Goal: Task Accomplishment & Management: Use online tool/utility

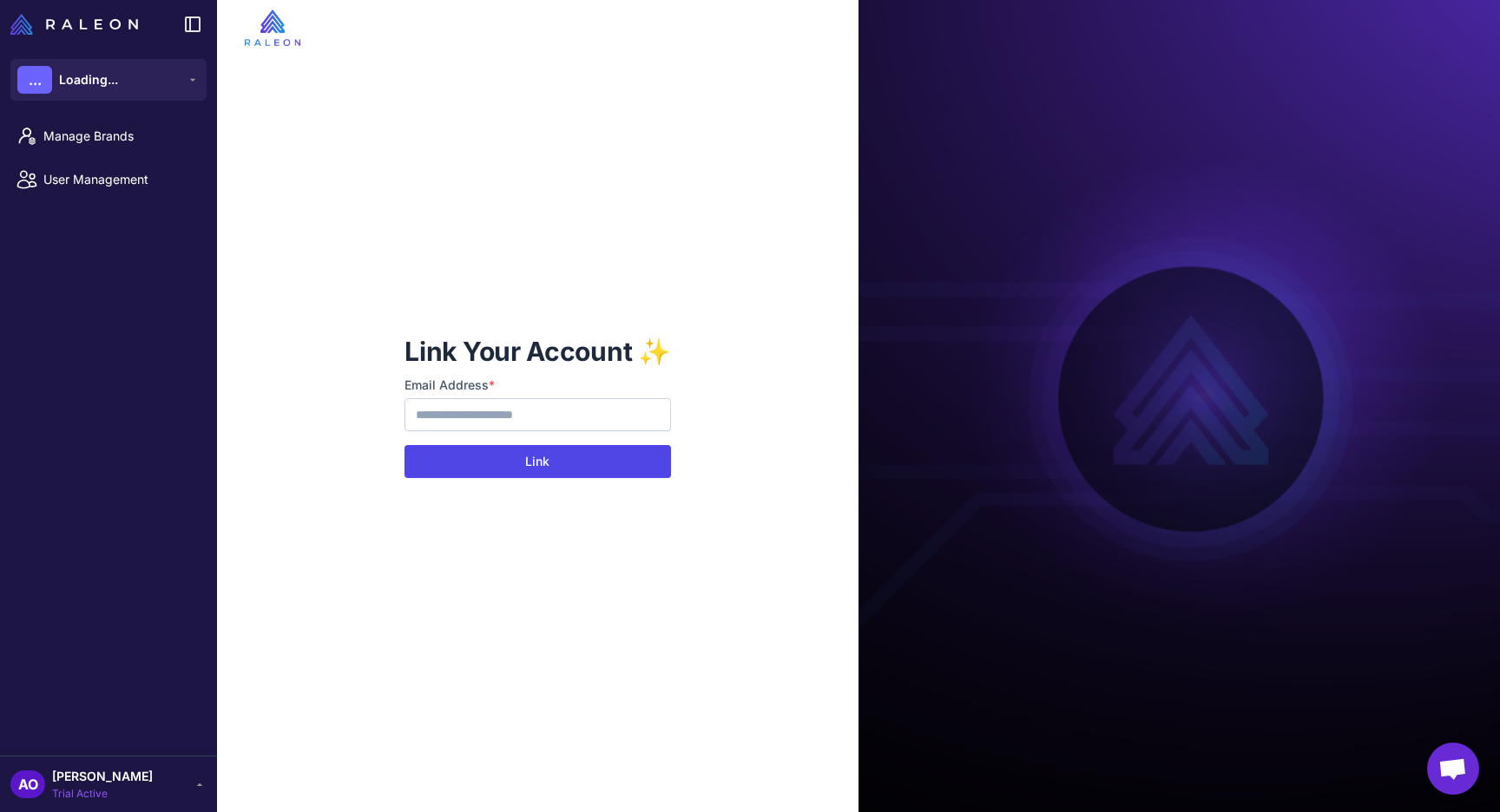
click at [531, 463] on button "Link" at bounding box center [537, 461] width 265 height 33
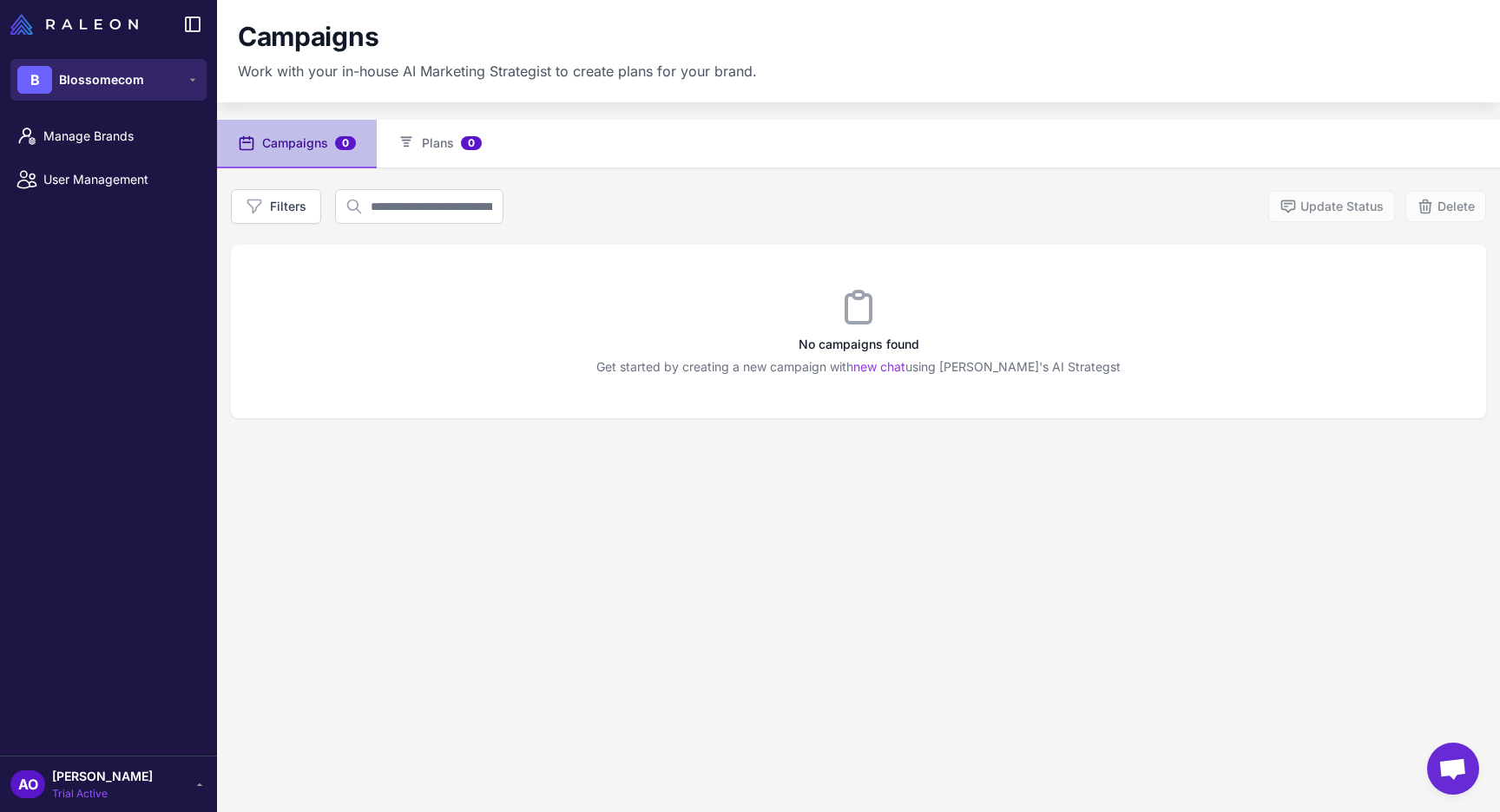
click at [149, 90] on button "B Blossomecom" at bounding box center [109, 79] width 196 height 42
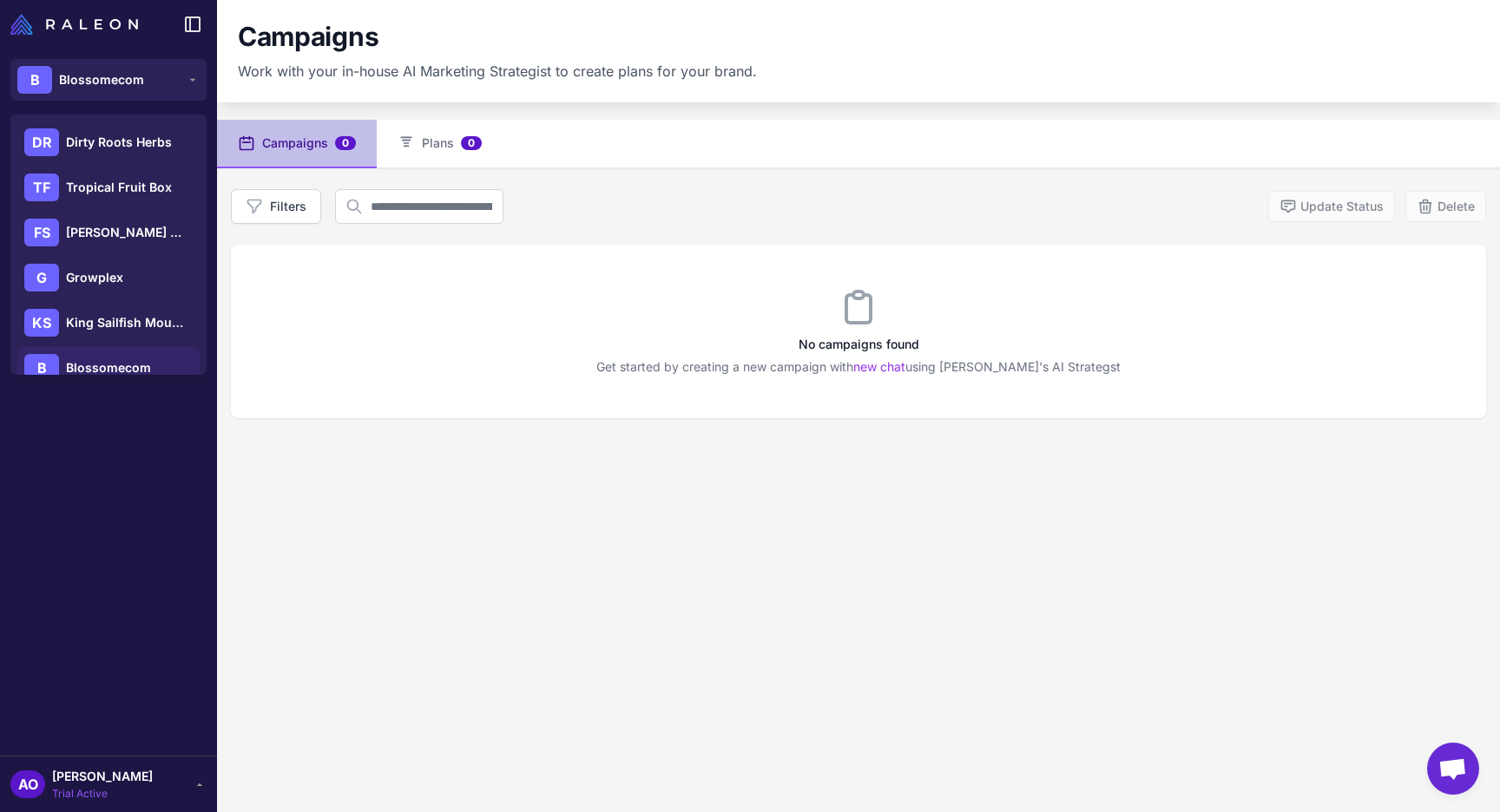
click at [334, 412] on div "No campaigns found Get started by creating a new campaign with new chat using R…" at bounding box center [858, 331] width 1255 height 174
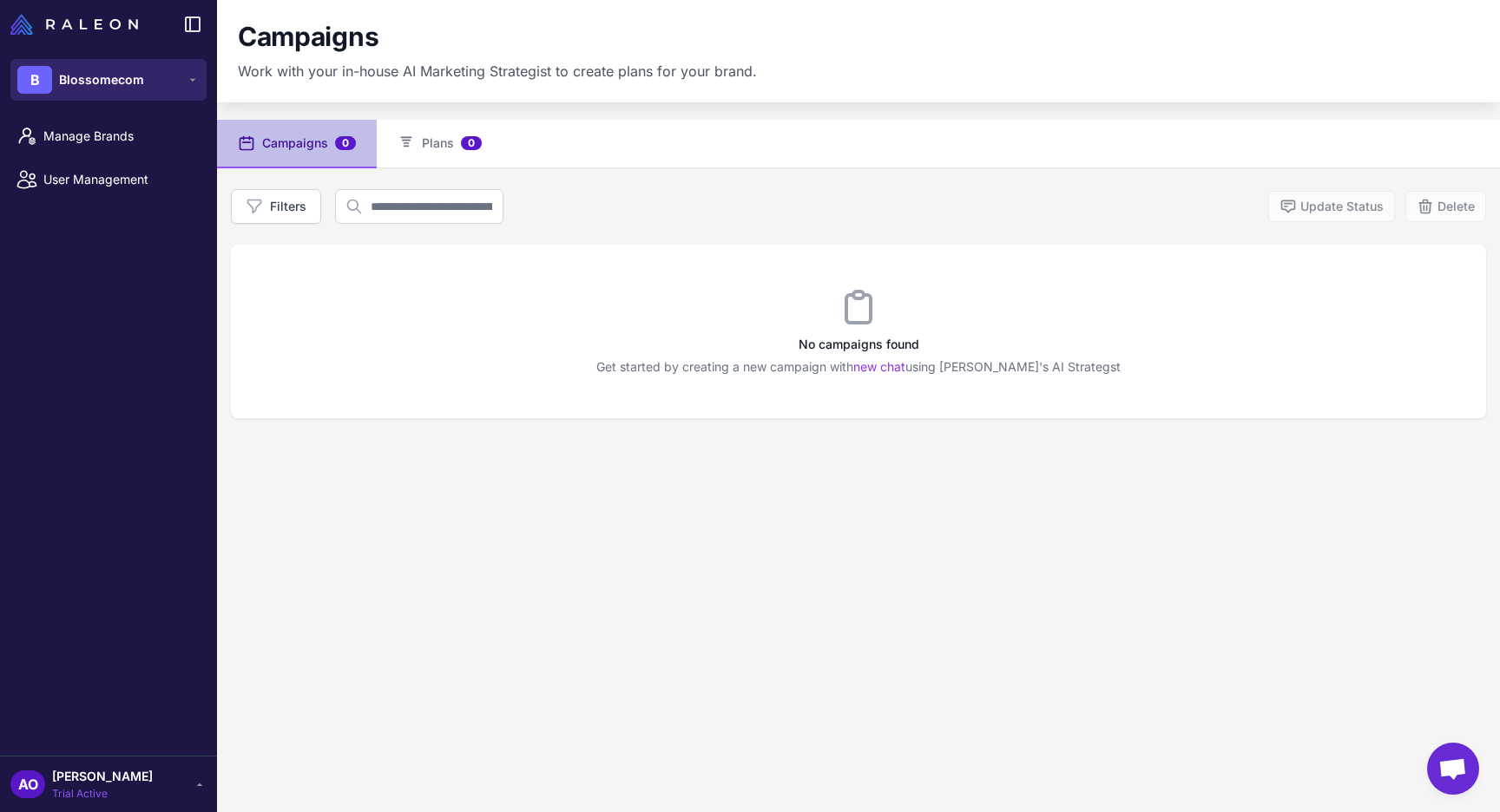
click at [123, 83] on span "Blossomecom" at bounding box center [101, 79] width 85 height 19
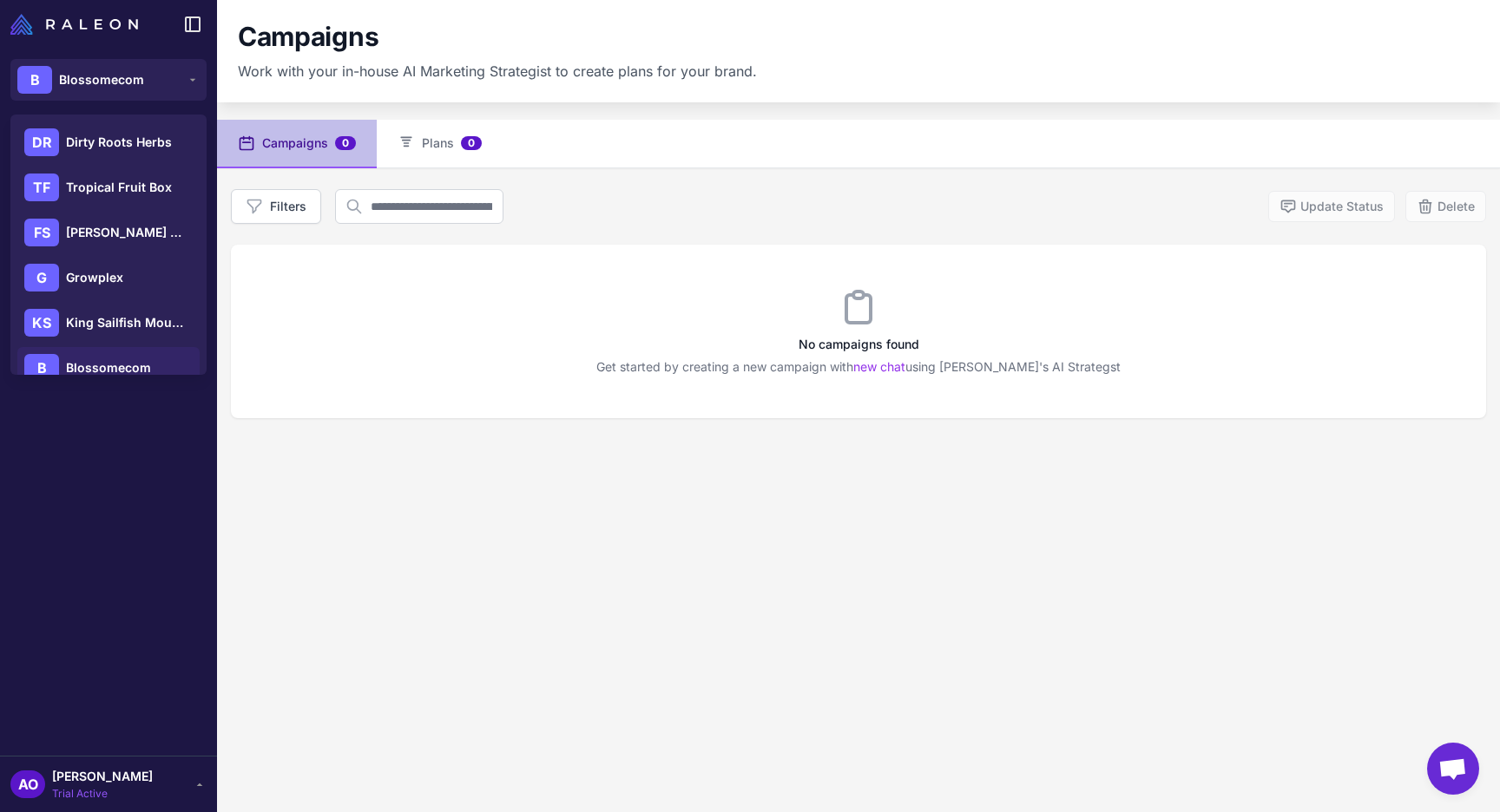
scroll to position [70, 0]
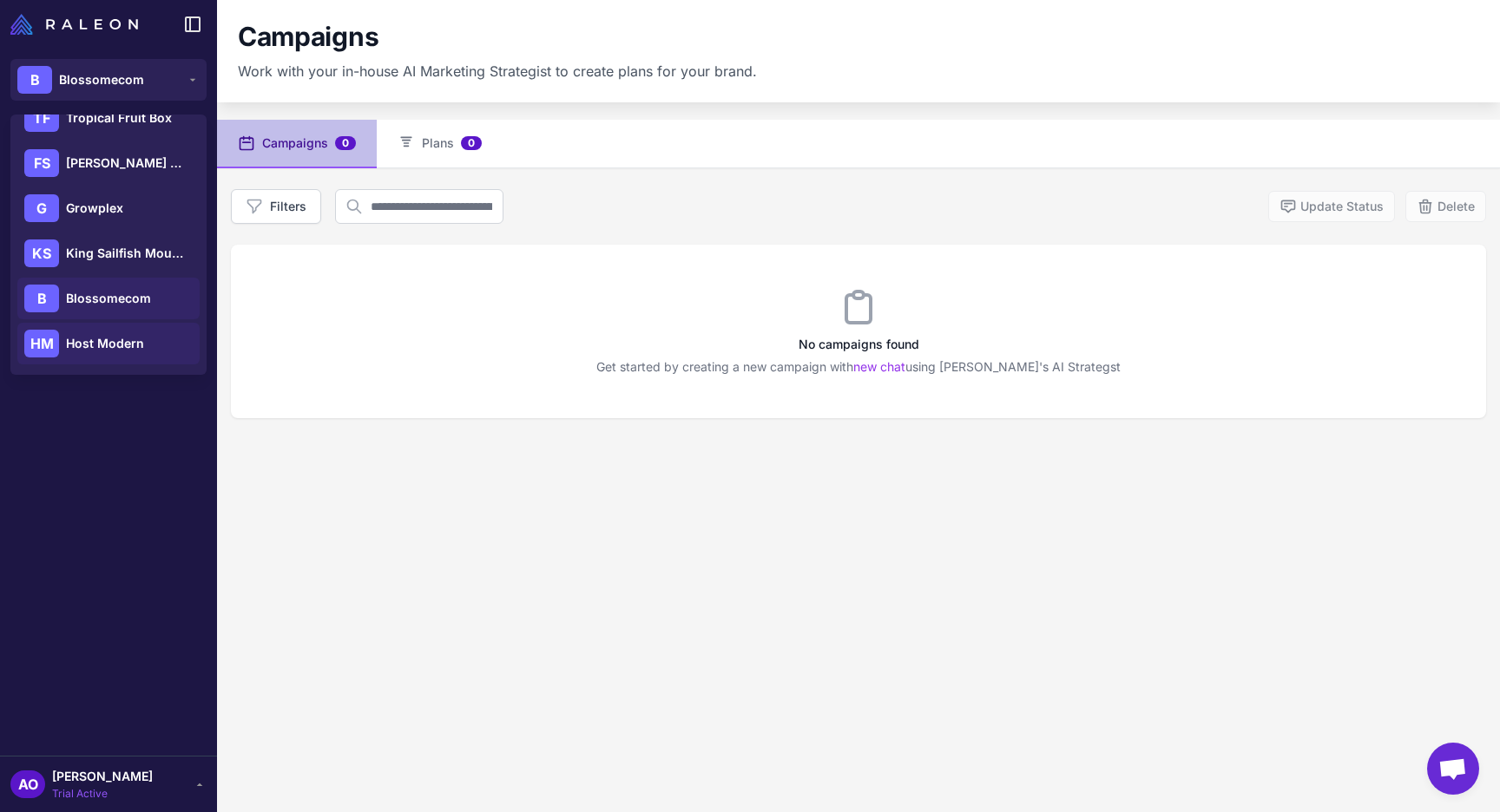
click at [134, 327] on div "HM Host Modern" at bounding box center [108, 344] width 182 height 42
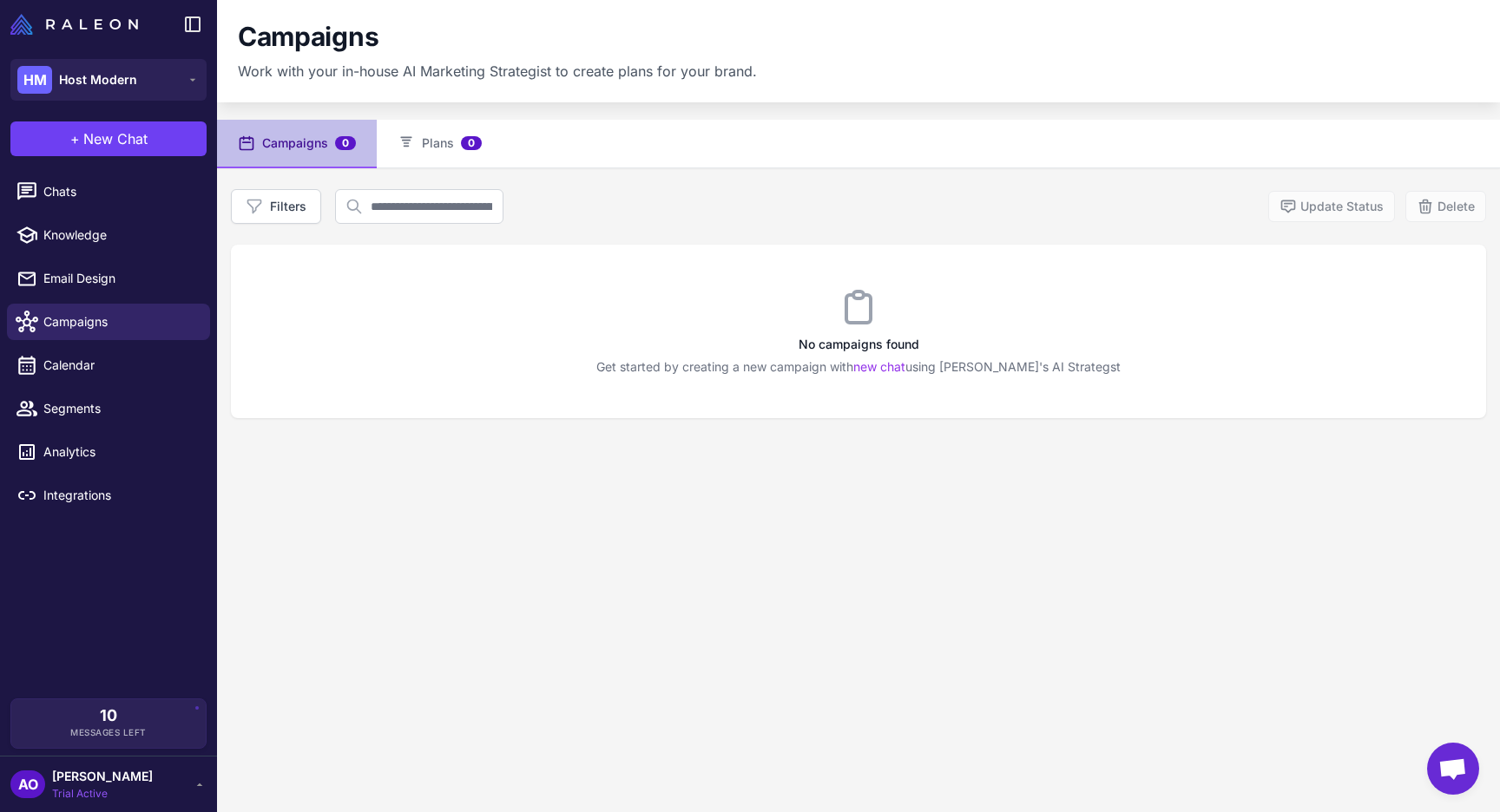
click at [148, 790] on div "AO Andres Ocampo Trial Active" at bounding box center [109, 784] width 196 height 35
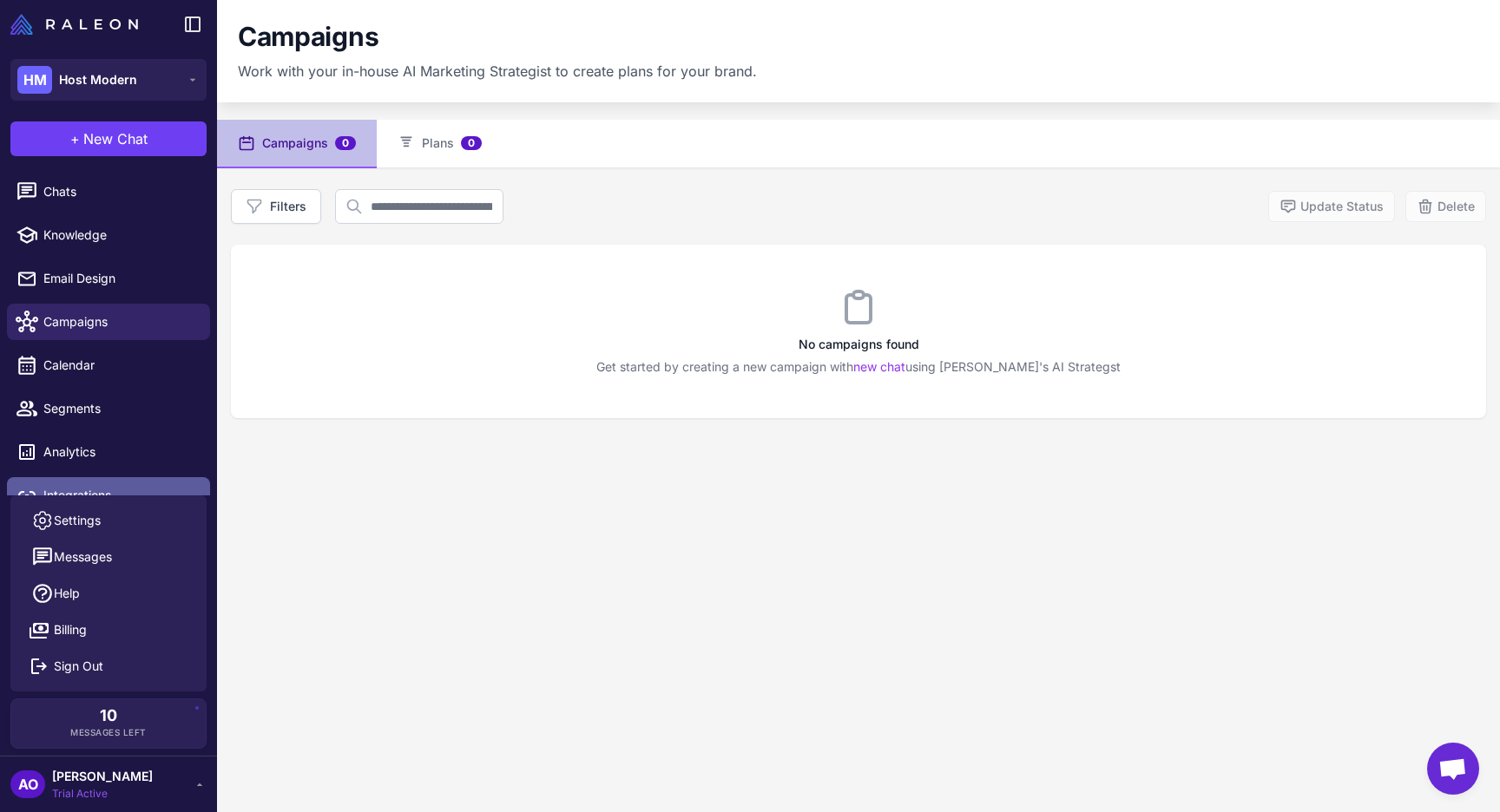
click at [112, 486] on span "Integrations" at bounding box center [120, 496] width 153 height 19
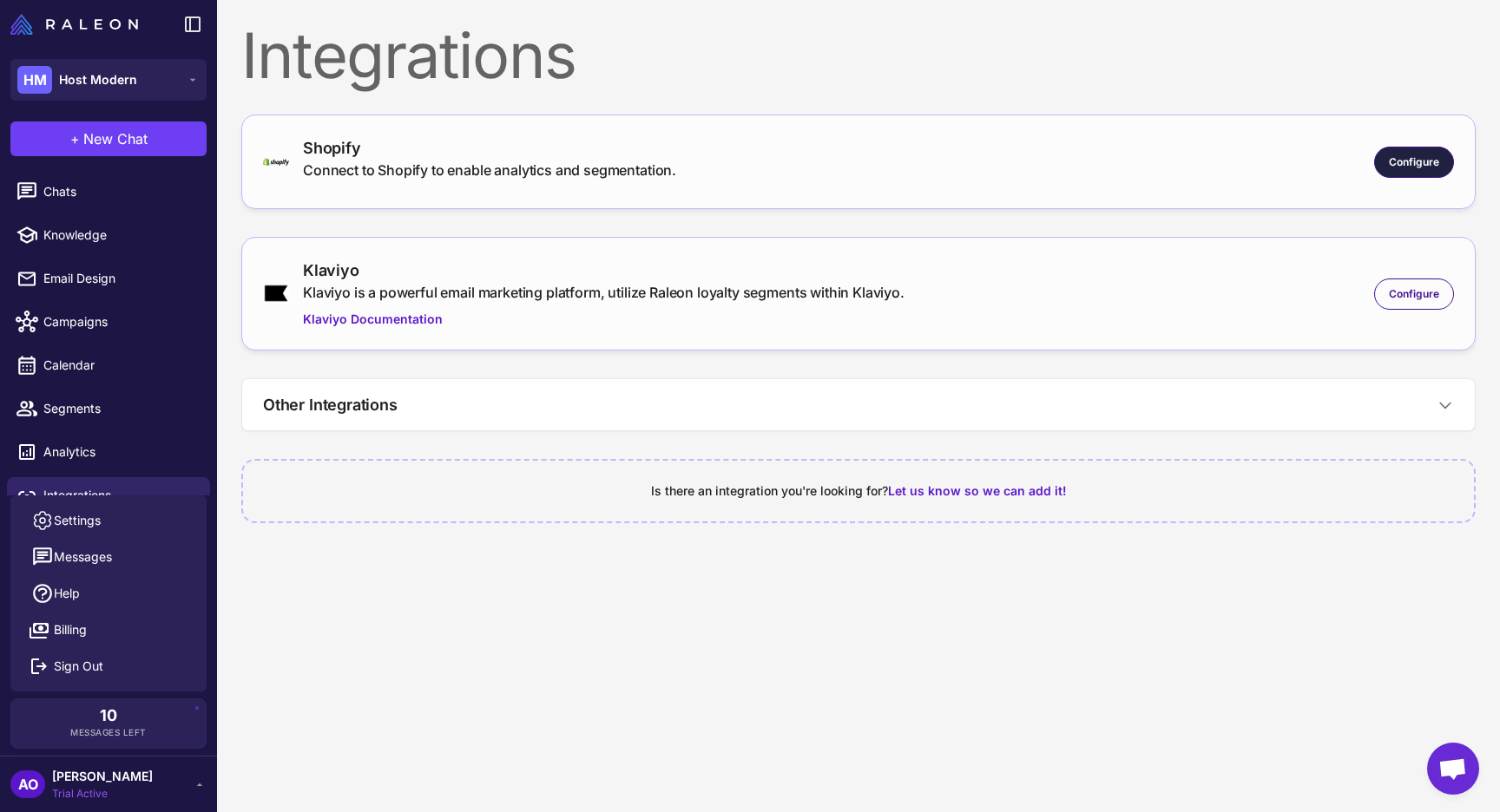
click at [1411, 157] on span "Configure" at bounding box center [1413, 162] width 50 height 16
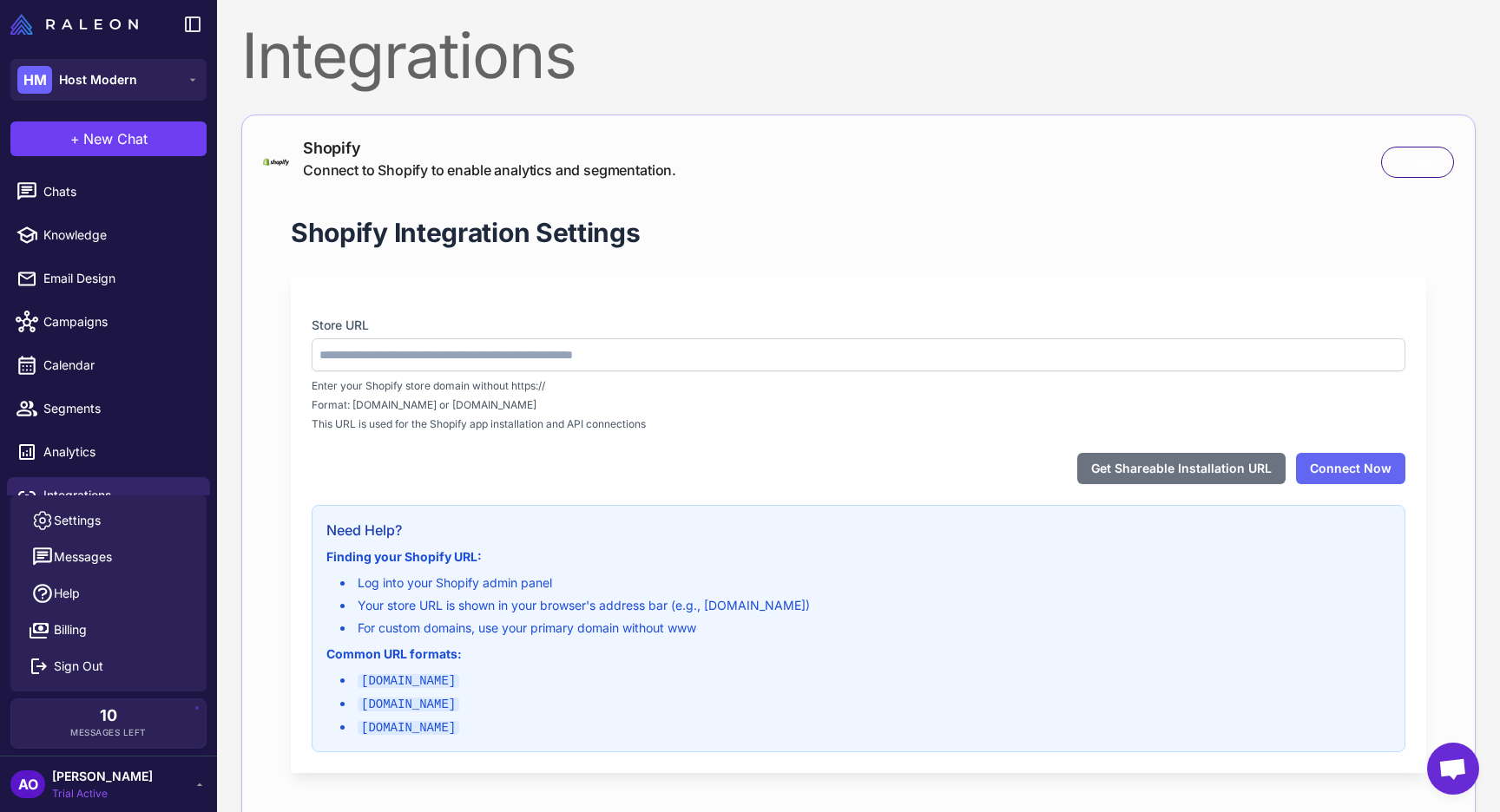
type input "**********"
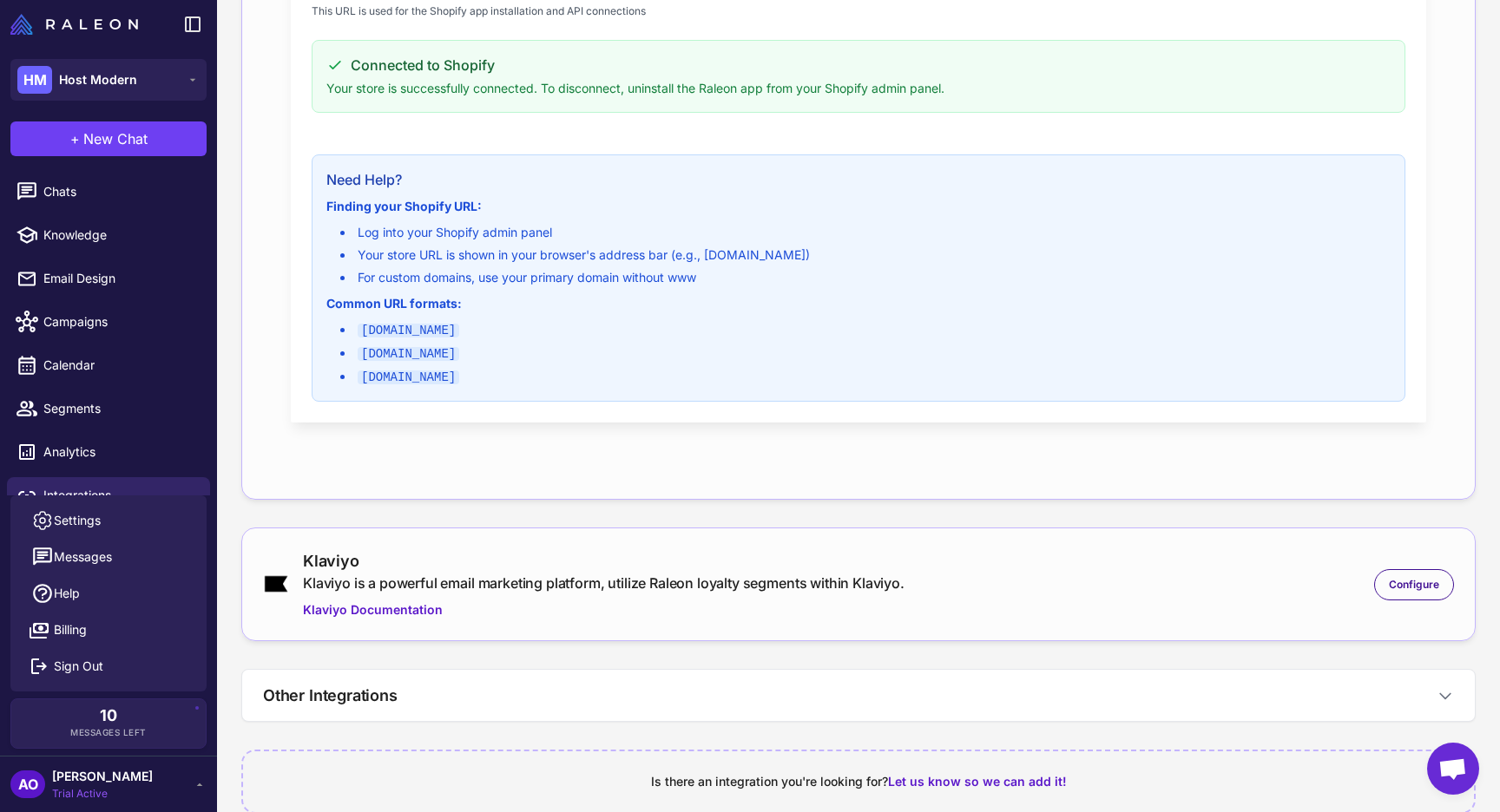
scroll to position [469, 0]
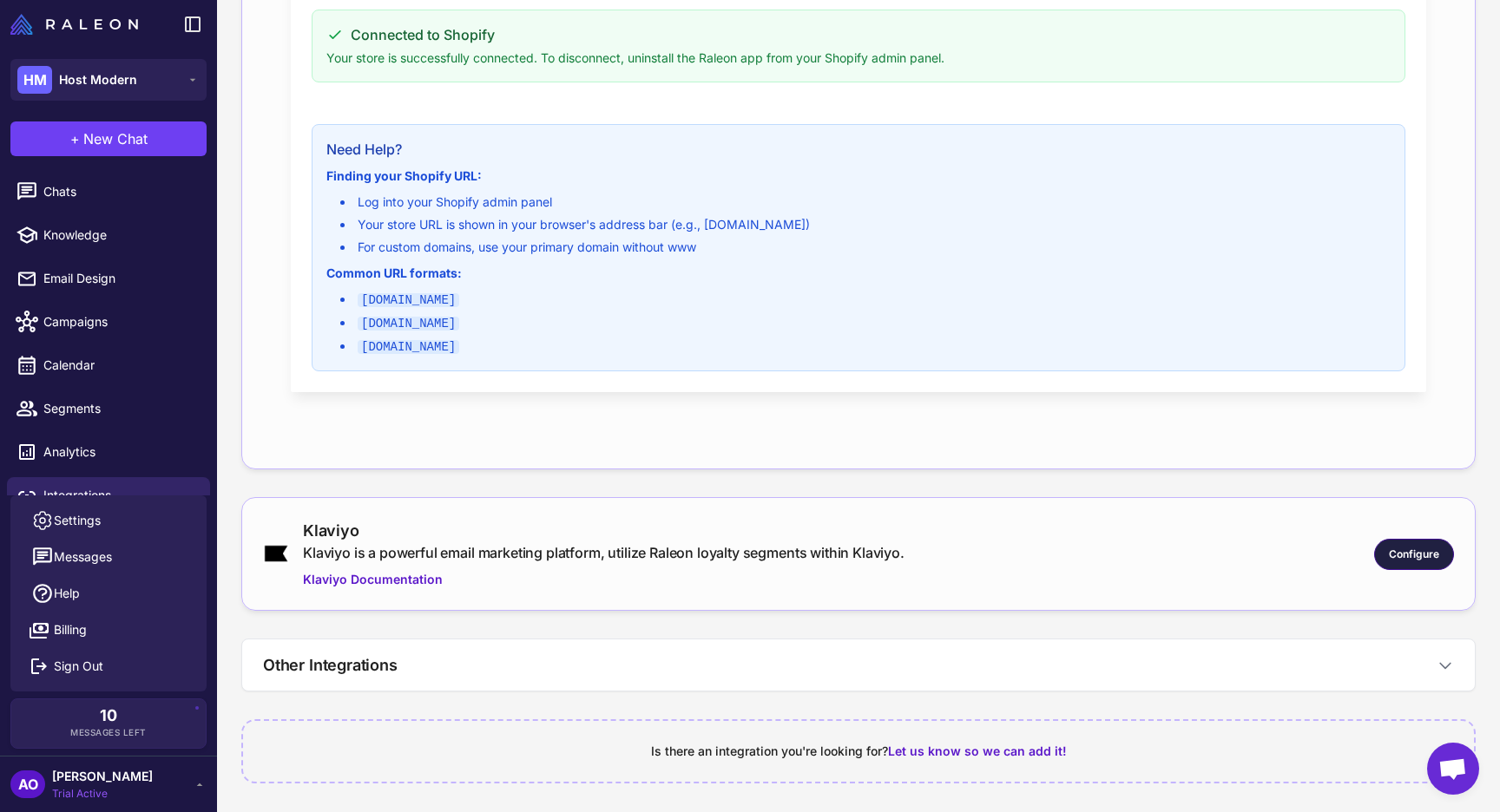
click at [1415, 542] on div "Configure" at bounding box center [1414, 554] width 80 height 31
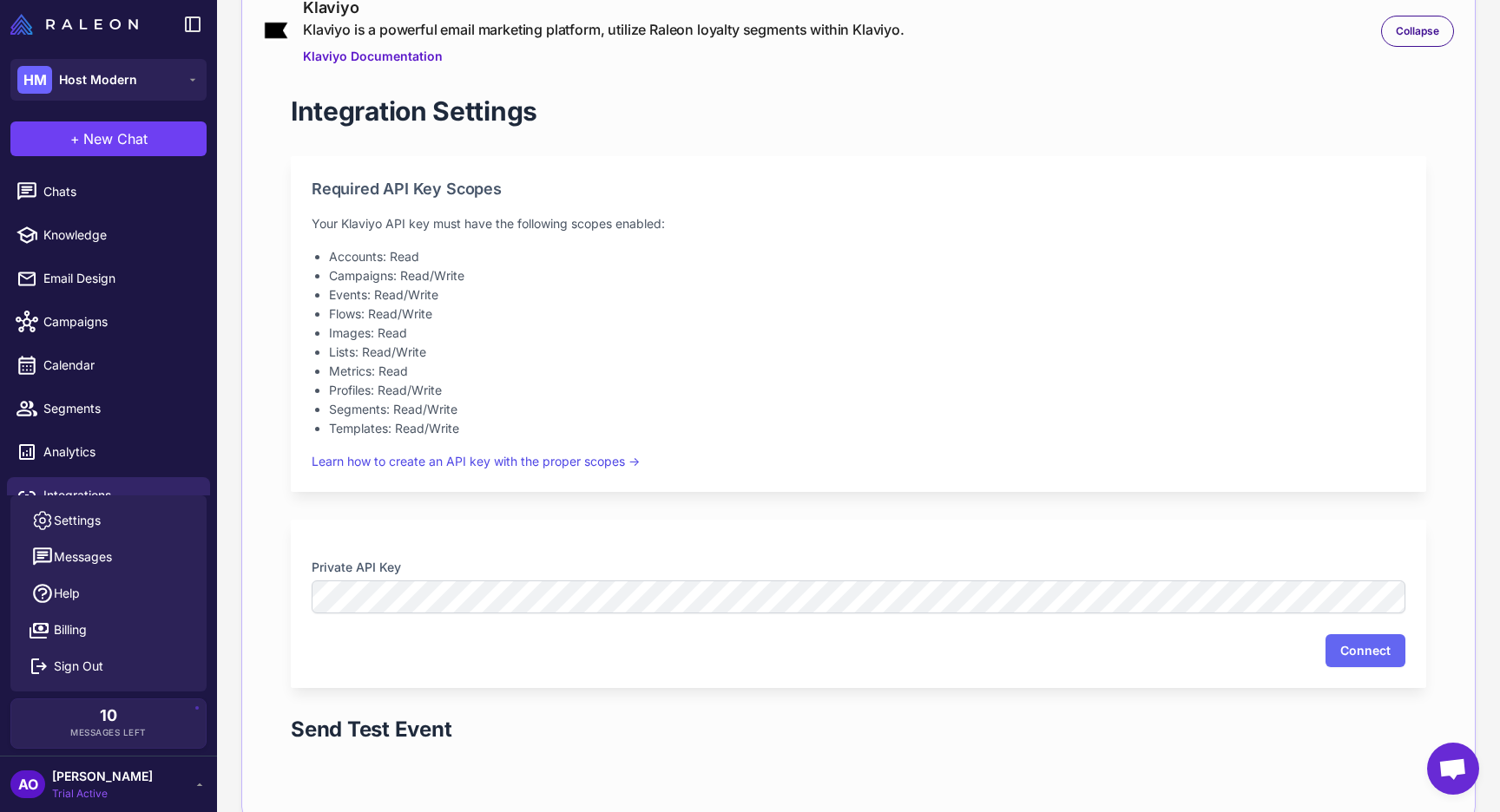
scroll to position [1049, 0]
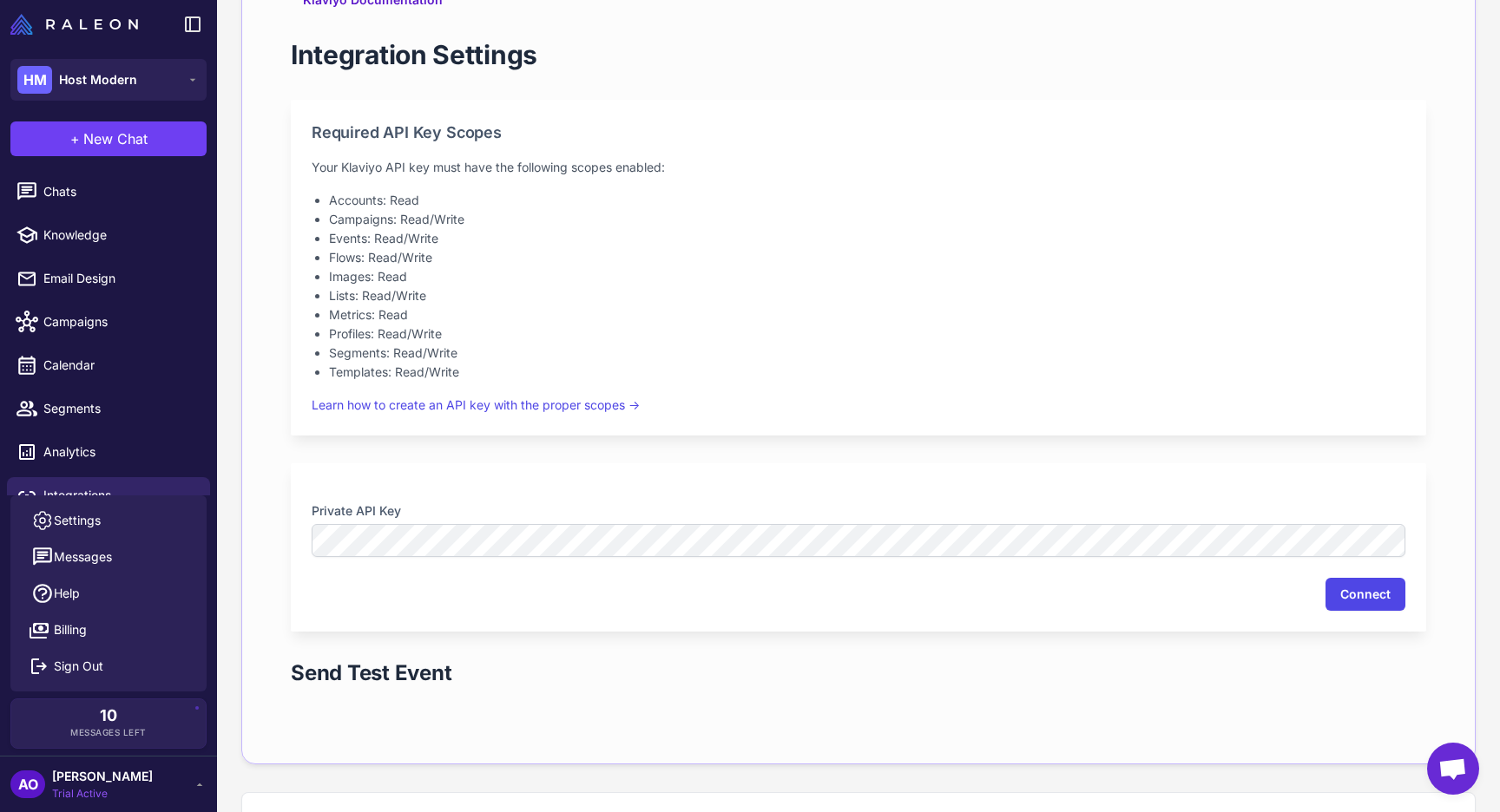
click at [1342, 595] on button "Connect" at bounding box center [1365, 594] width 80 height 33
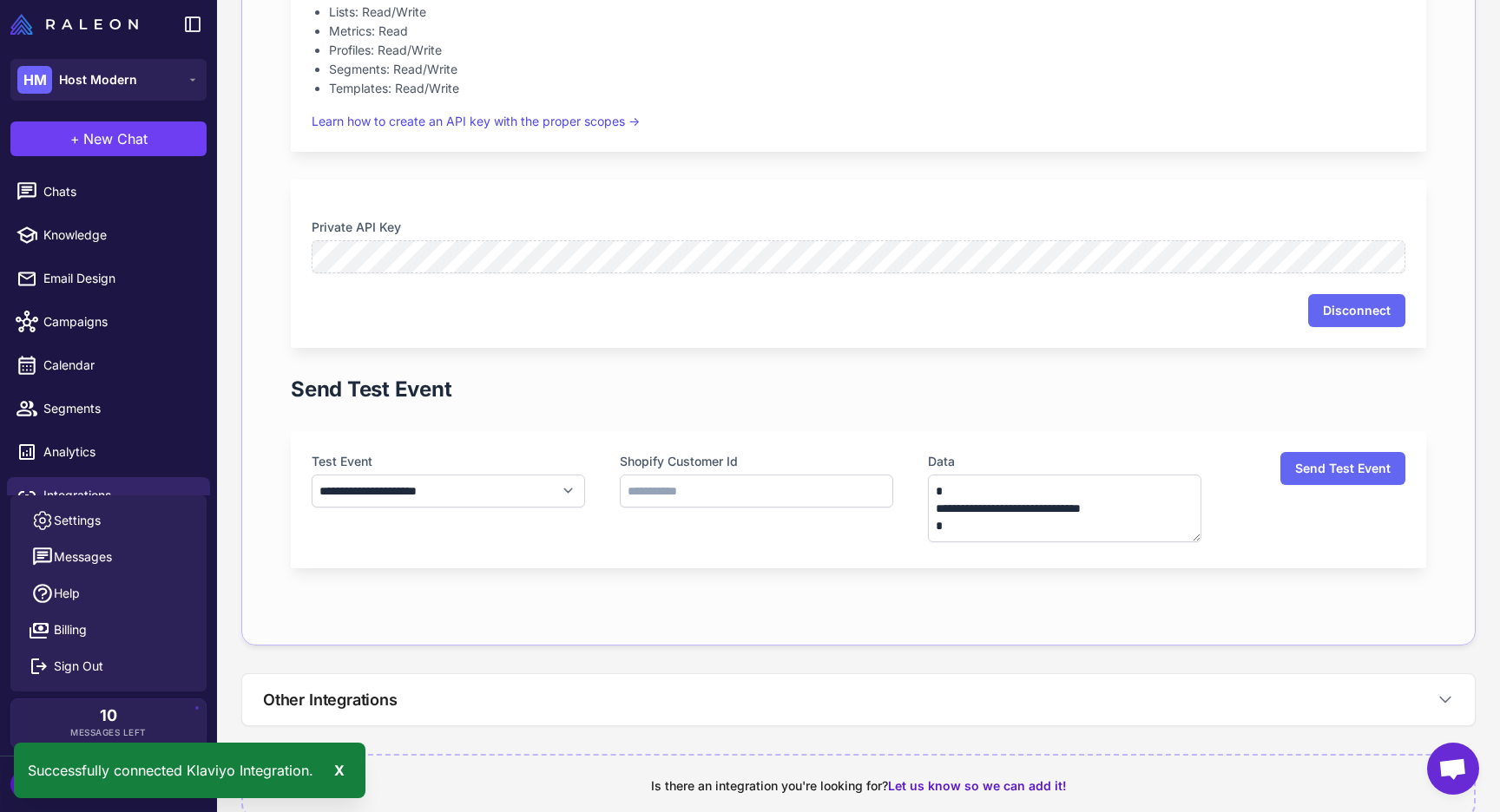
scroll to position [1367, 0]
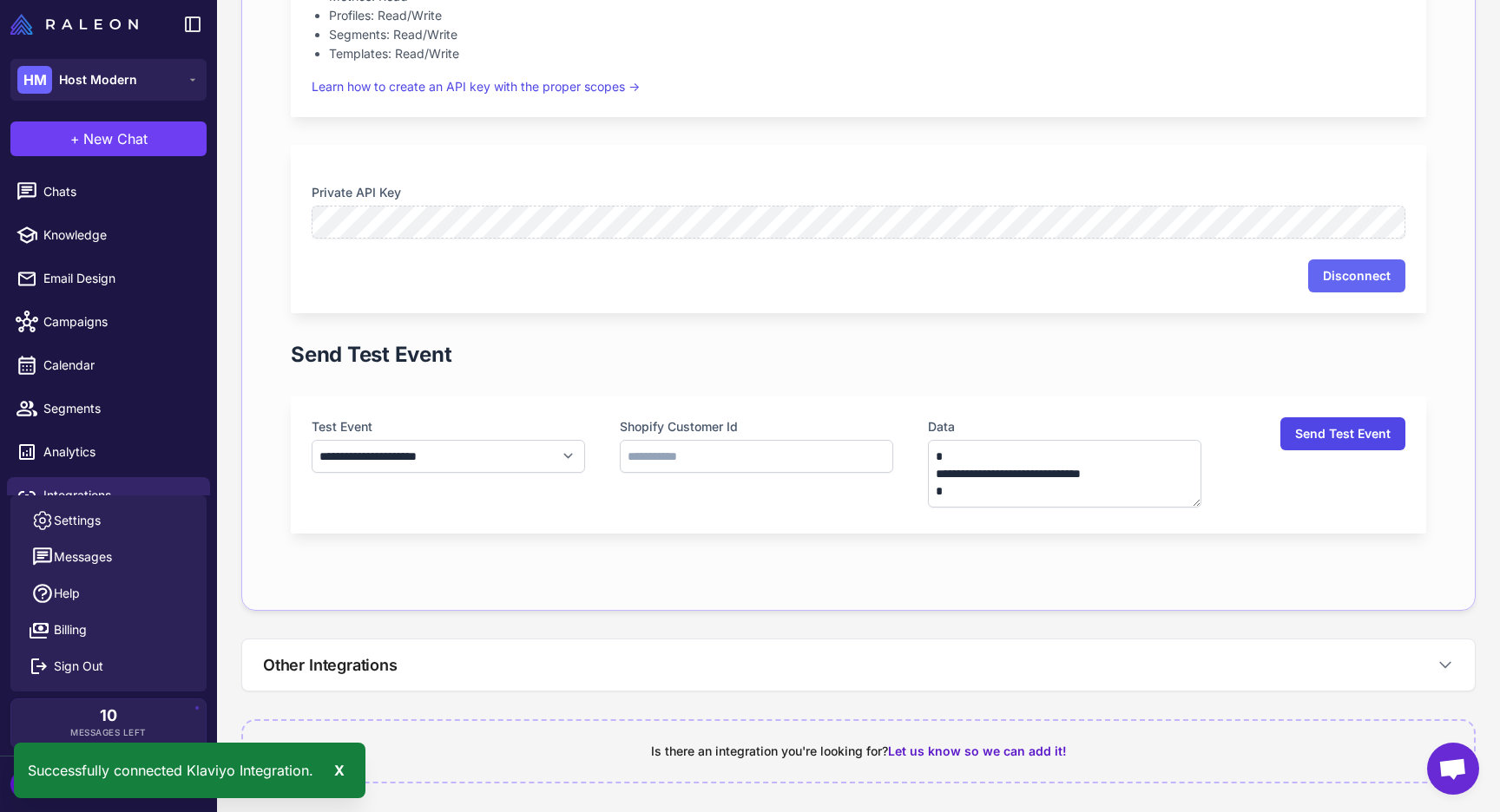
click at [1319, 439] on button "Send Test Event" at bounding box center [1342, 433] width 125 height 33
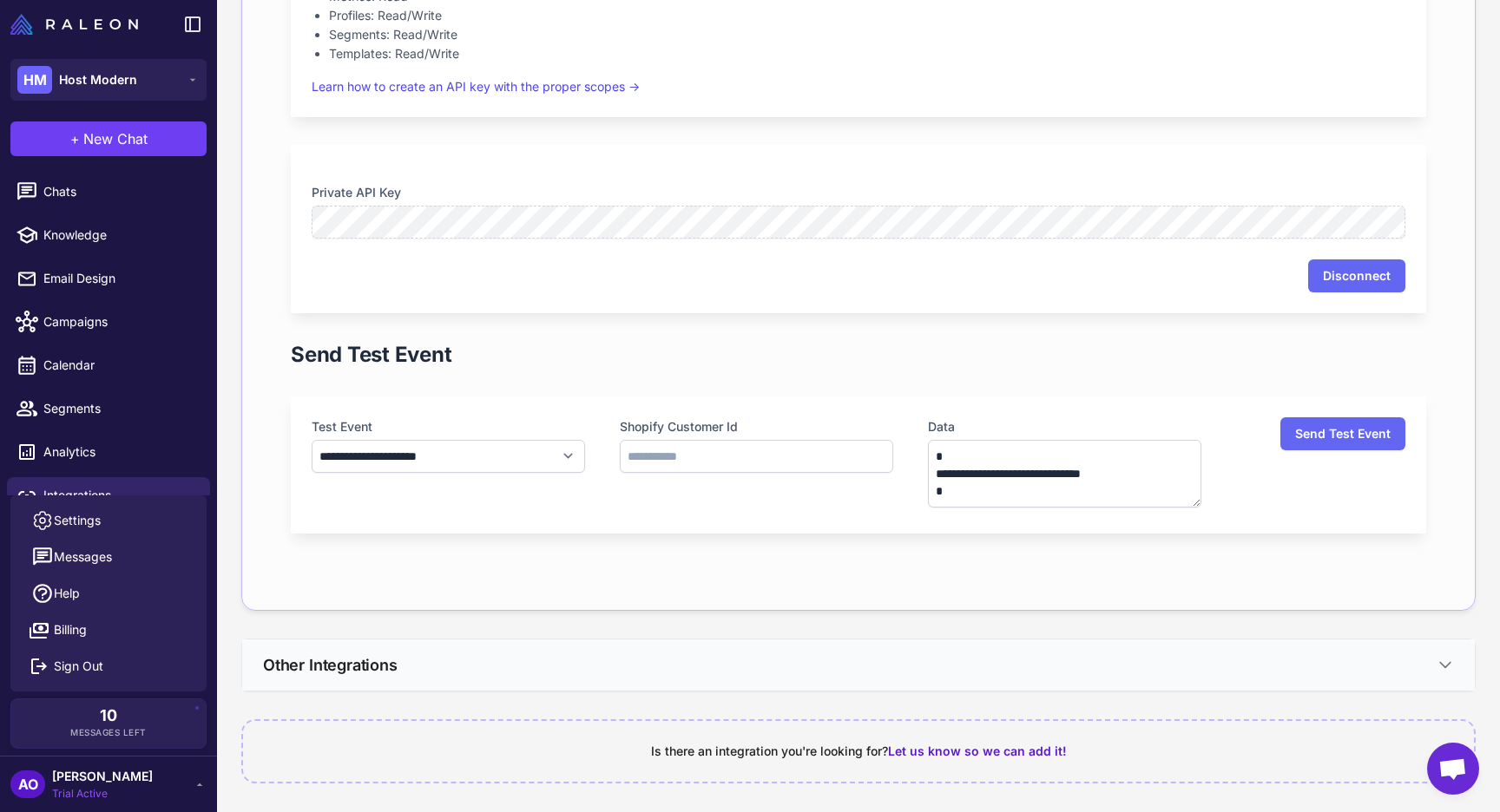
click at [693, 663] on button "Other Integrations" at bounding box center [858, 665] width 1233 height 51
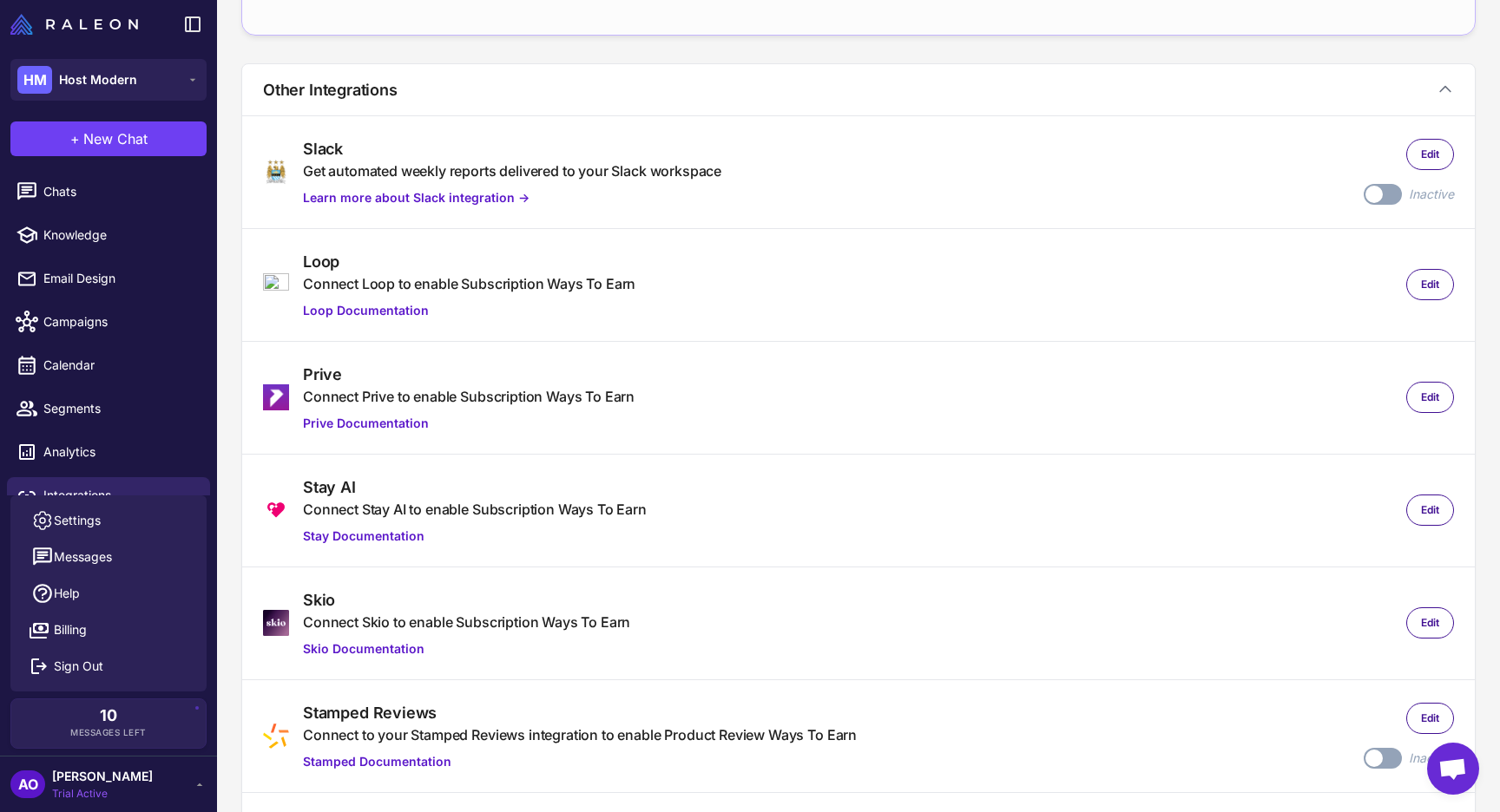
scroll to position [1906, 0]
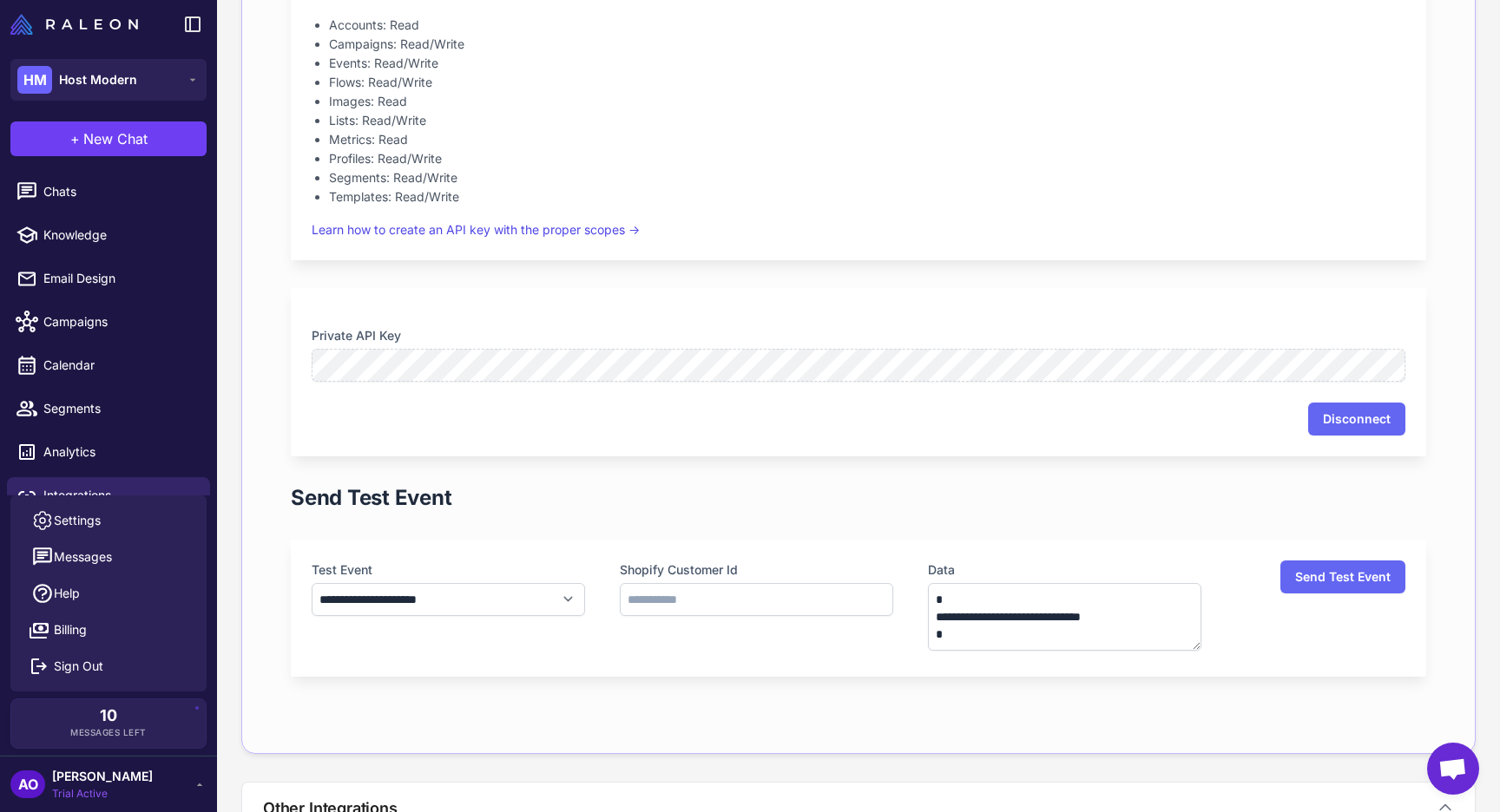
scroll to position [946, 0]
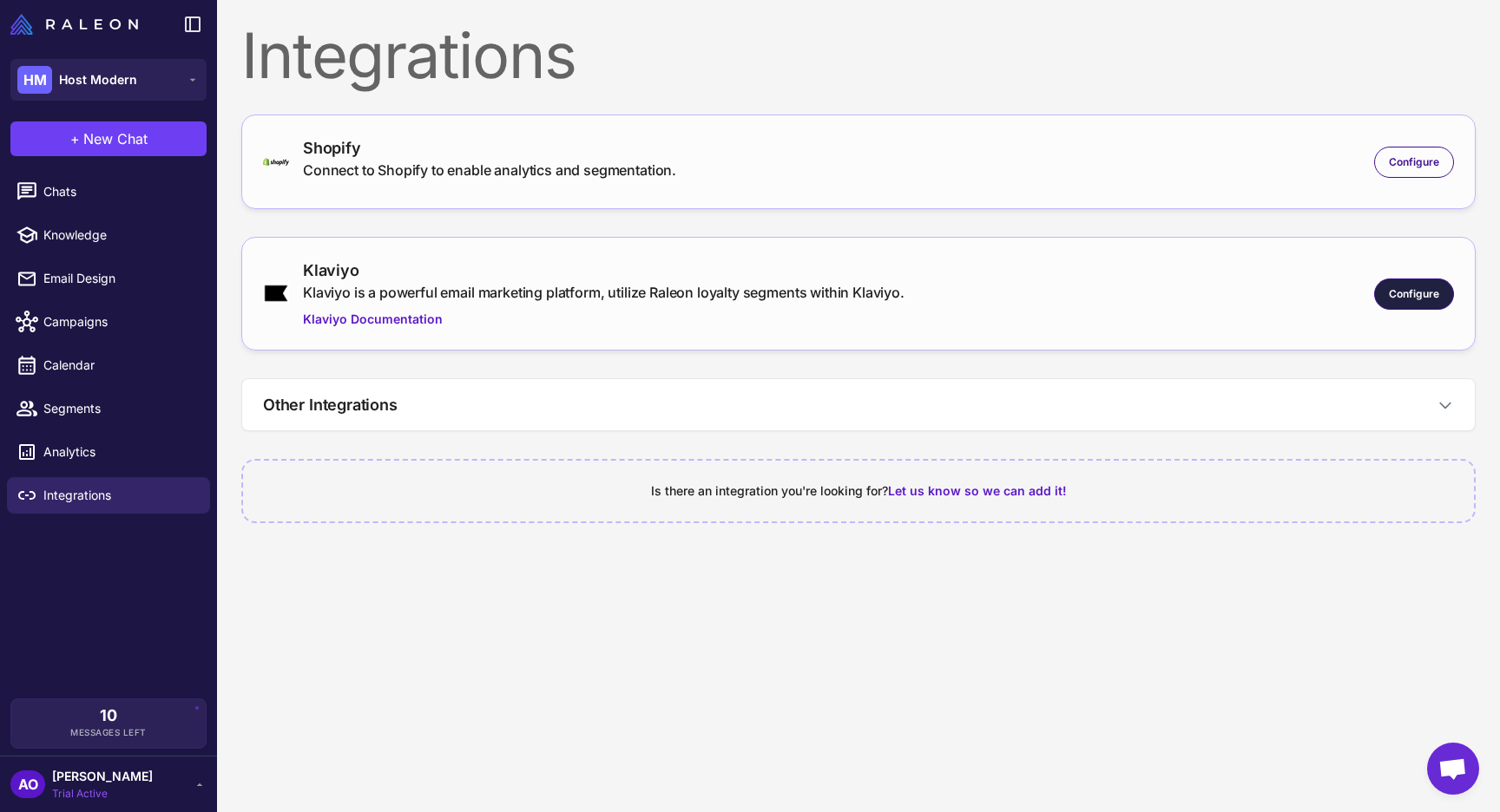
click at [1404, 295] on span "Configure" at bounding box center [1413, 294] width 50 height 16
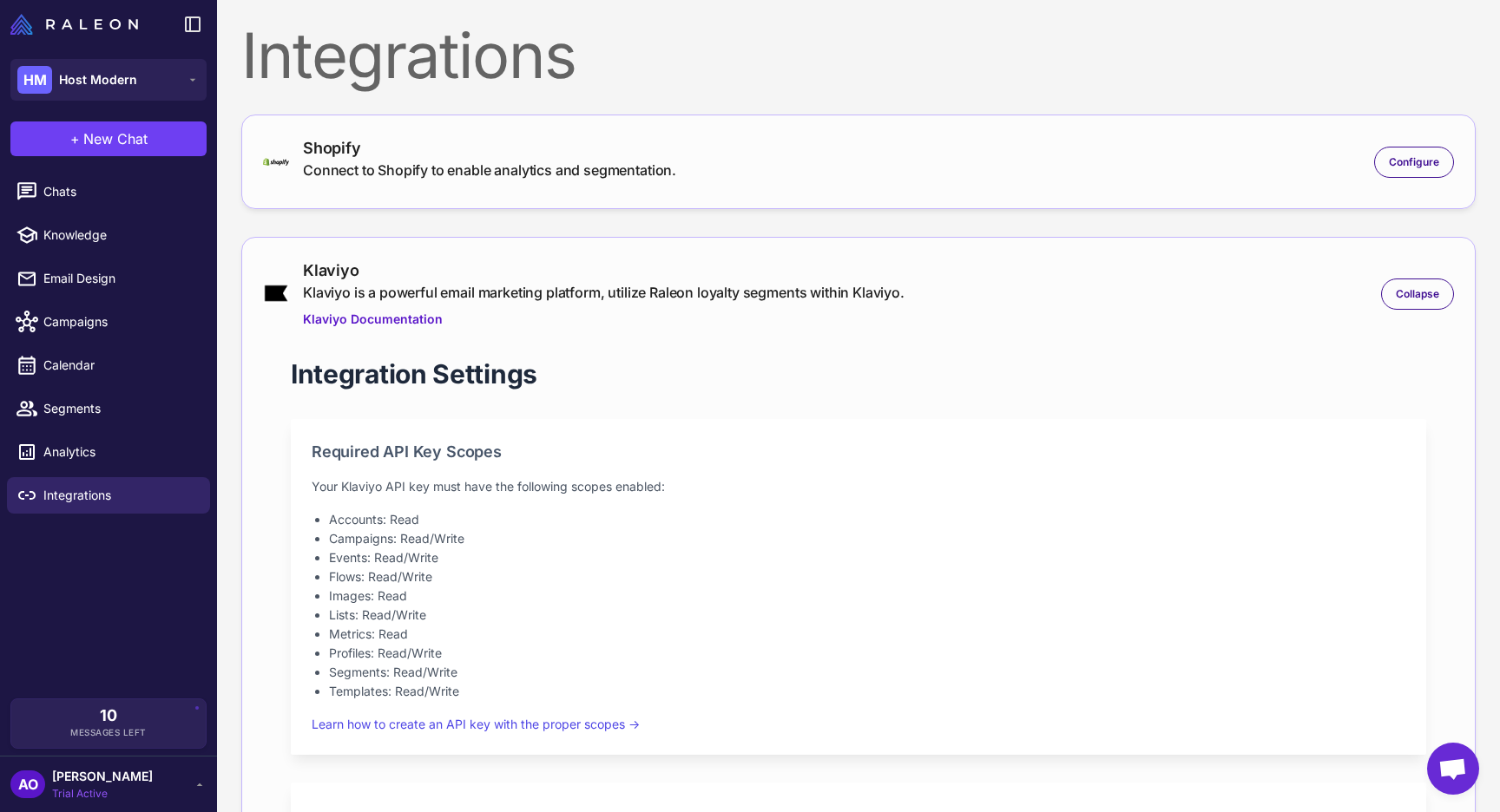
click at [114, 775] on span "[PERSON_NAME]" at bounding box center [102, 776] width 101 height 19
